Goal: Information Seeking & Learning: Learn about a topic

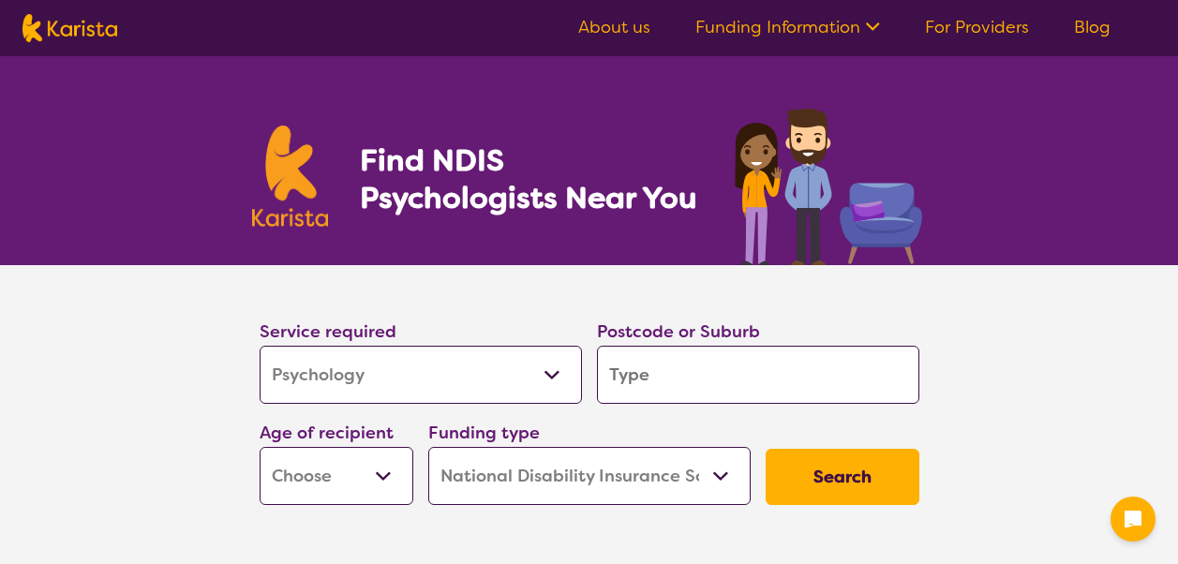
select select "Psychology"
select select "NDIS"
select select "Psychology"
select select "NDIS"
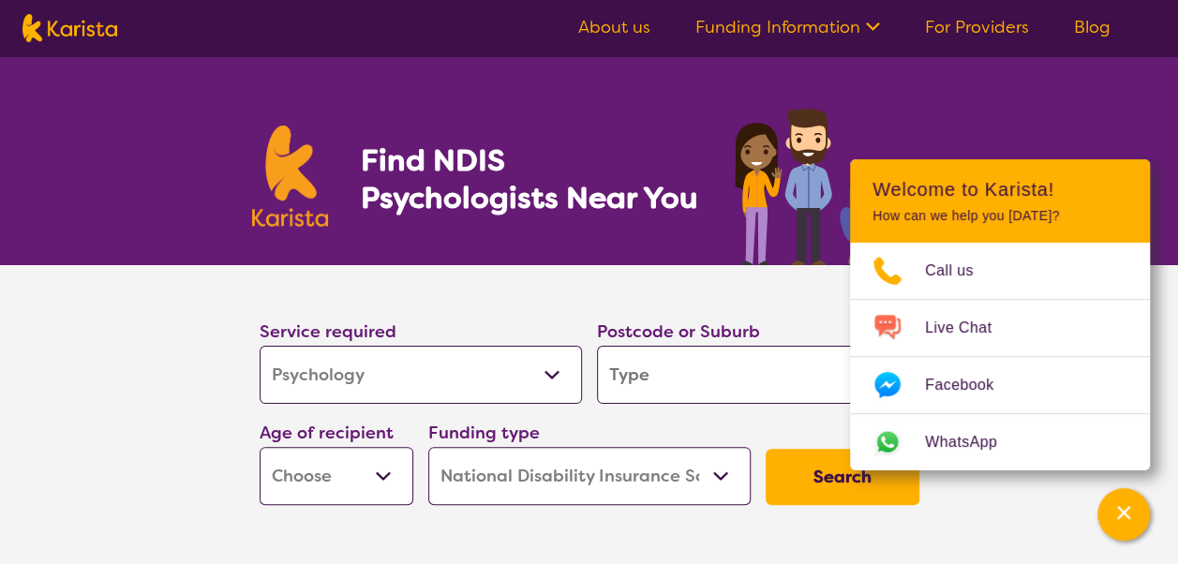
click at [616, 30] on link "About us" at bounding box center [614, 27] width 72 height 22
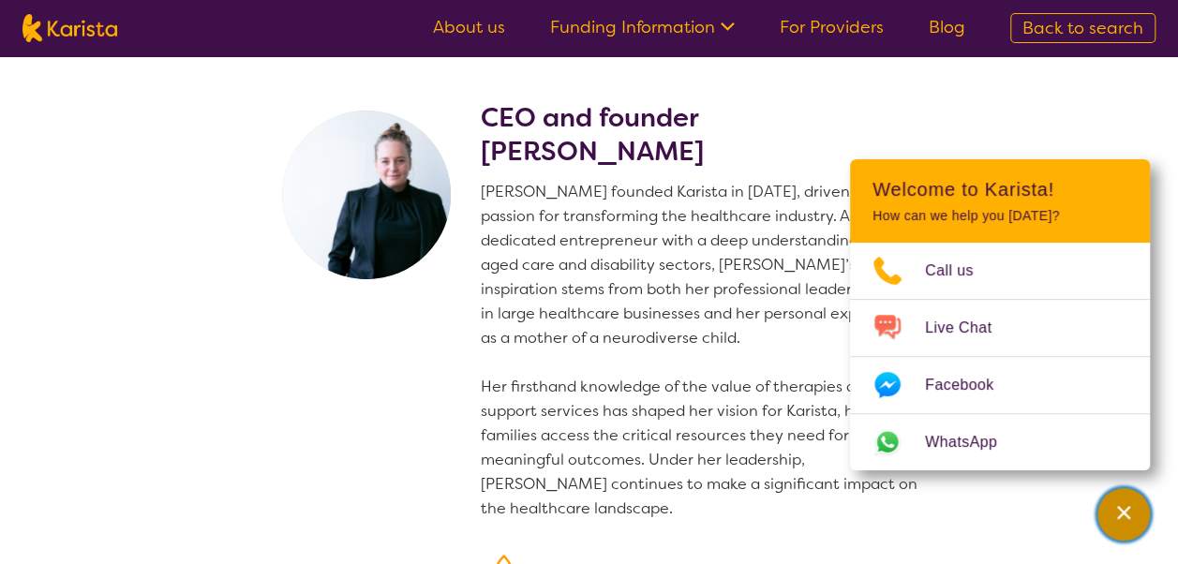
click at [1124, 508] on icon "Channel Menu" at bounding box center [1123, 512] width 19 height 19
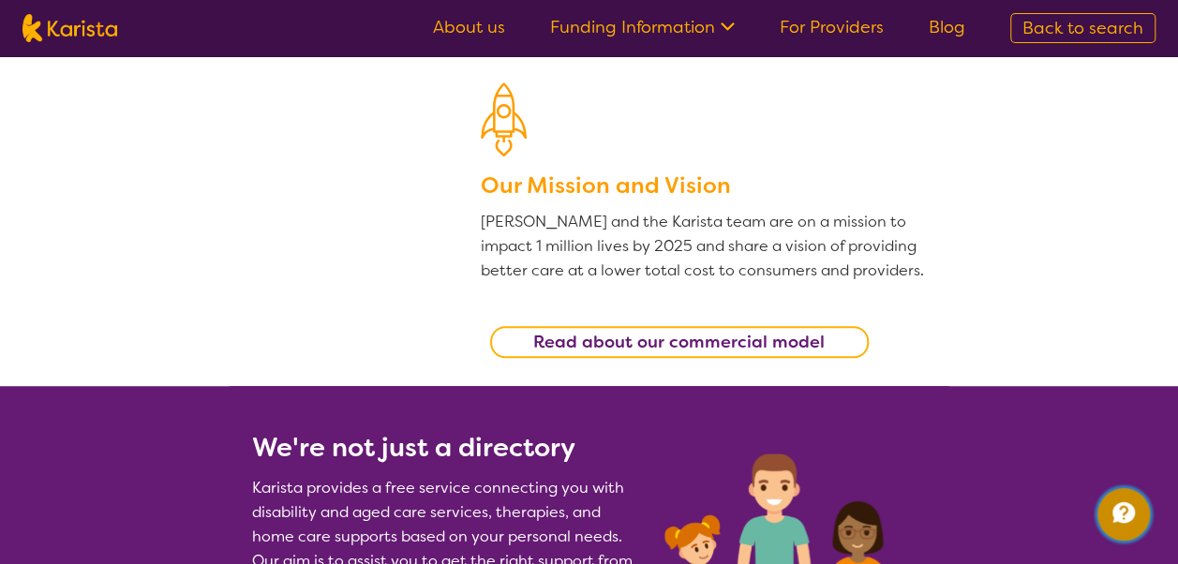
scroll to position [562, 0]
